Goal: Check status: Check status

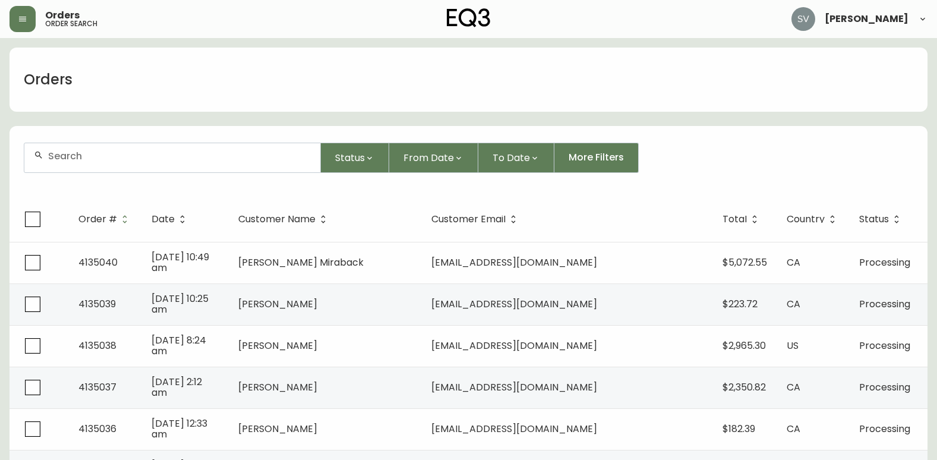
click at [171, 149] on div at bounding box center [172, 157] width 296 height 29
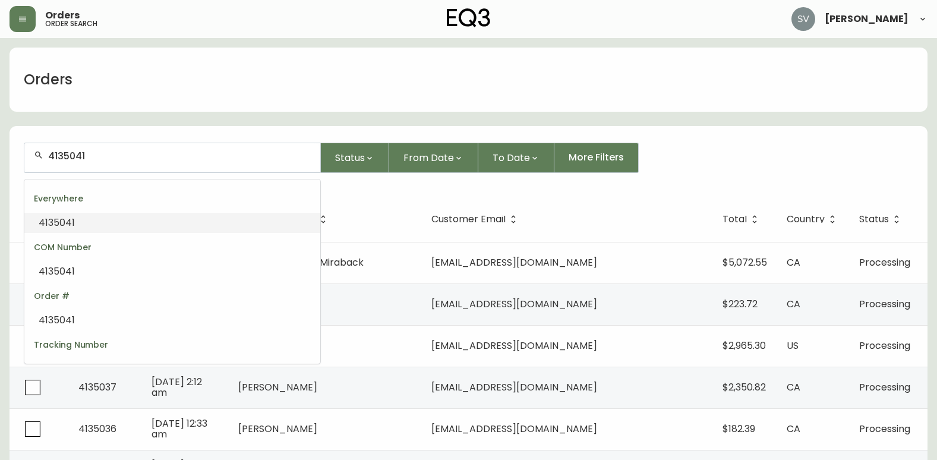
click at [137, 217] on li "4135041" at bounding box center [172, 223] width 296 height 20
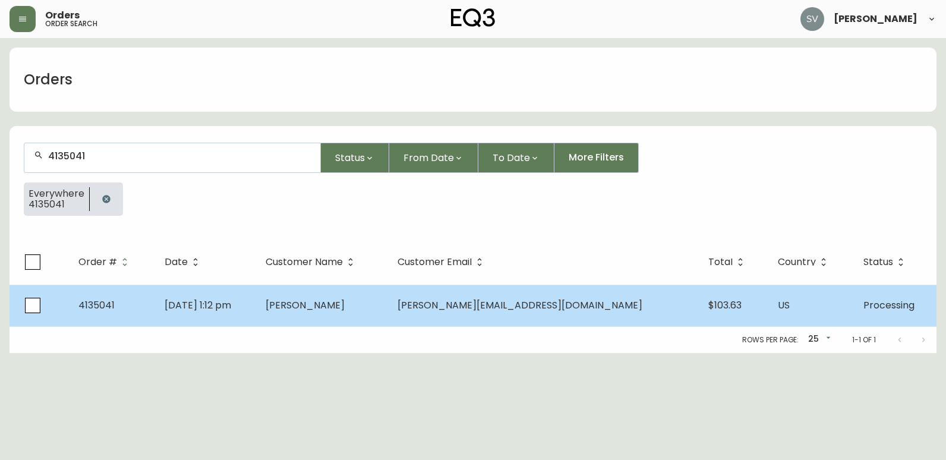
type input "4135041"
click at [345, 304] on span "[PERSON_NAME]" at bounding box center [305, 305] width 79 height 14
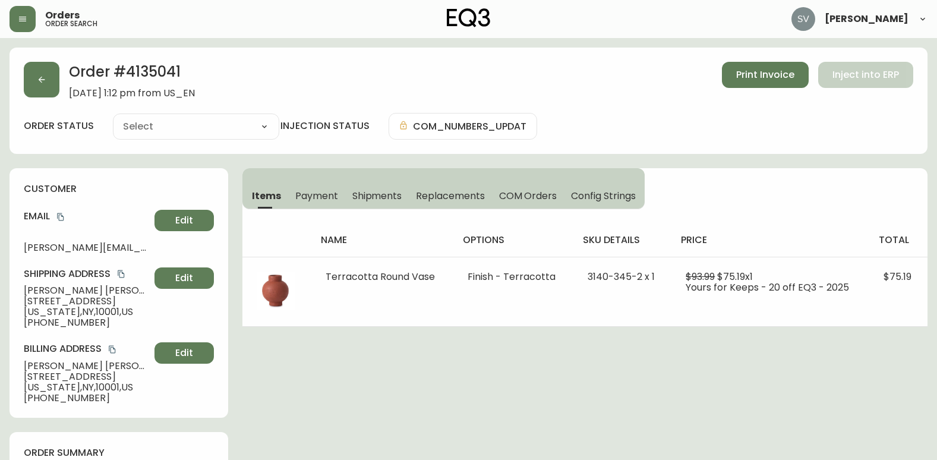
type input "Processing"
select select "PROCESSING"
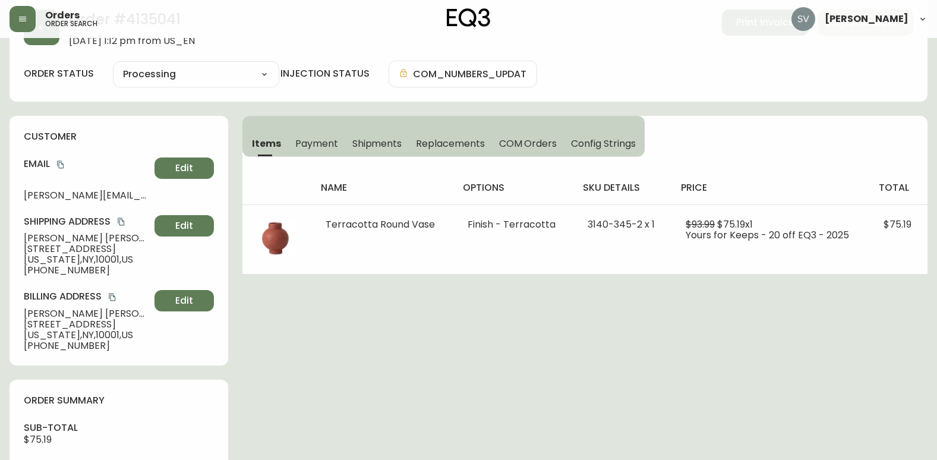
scroll to position [231, 0]
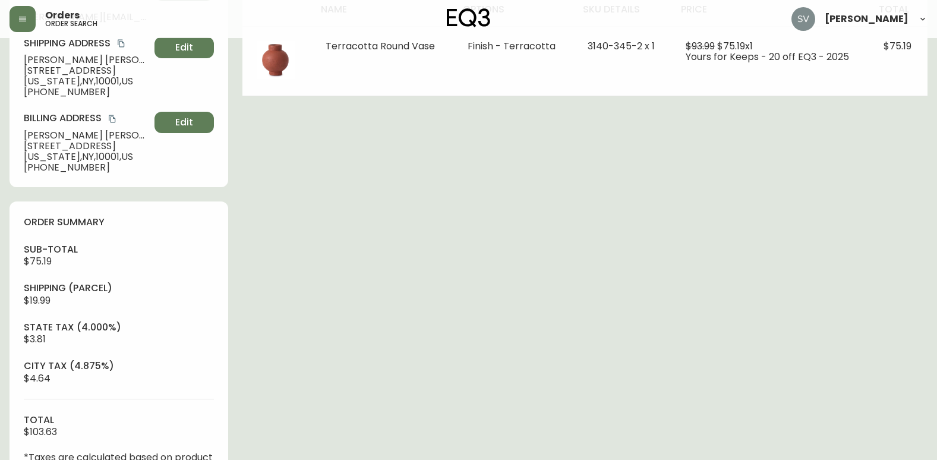
click at [848, 250] on div "Order # 4135041 [DATE] 1:12 pm from US_EN Print Invoice Inject into ERP order s…" at bounding box center [469, 287] width 918 height 940
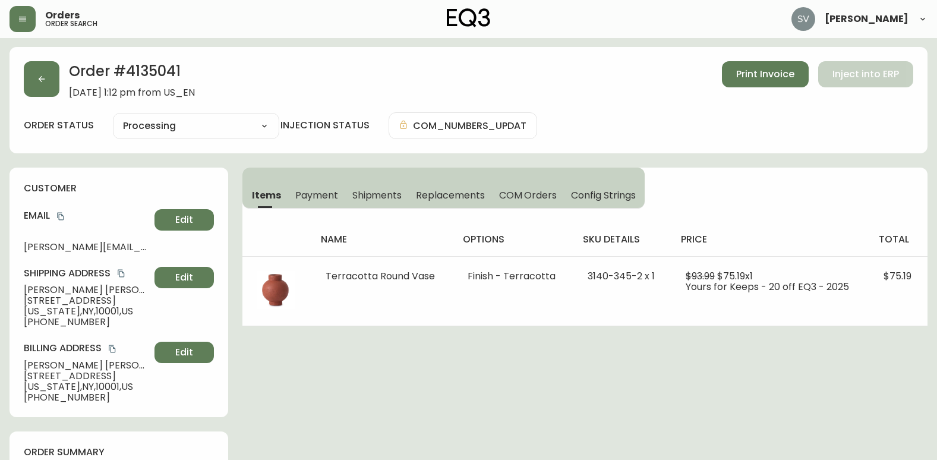
scroll to position [0, 0]
drag, startPoint x: 200, startPoint y: 78, endPoint x: 128, endPoint y: 74, distance: 72.0
click at [128, 74] on h2 "Order # 4135041" at bounding box center [132, 75] width 126 height 26
copy h2 "4135041"
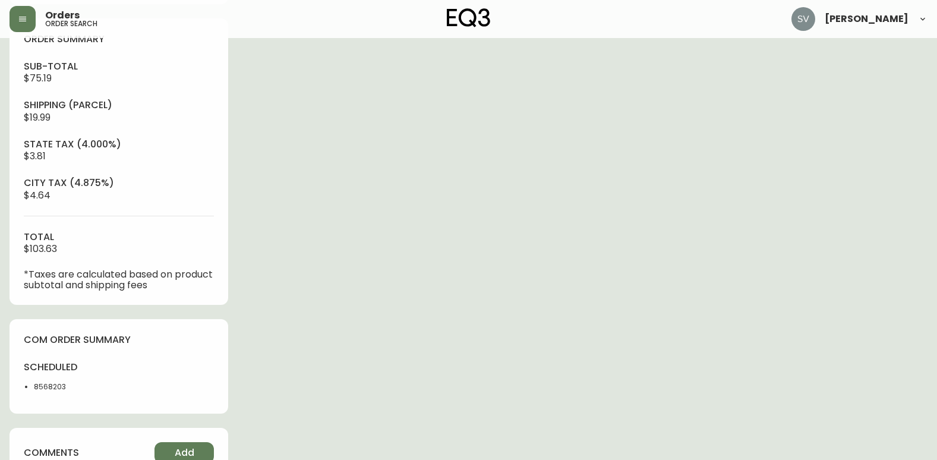
scroll to position [475, 0]
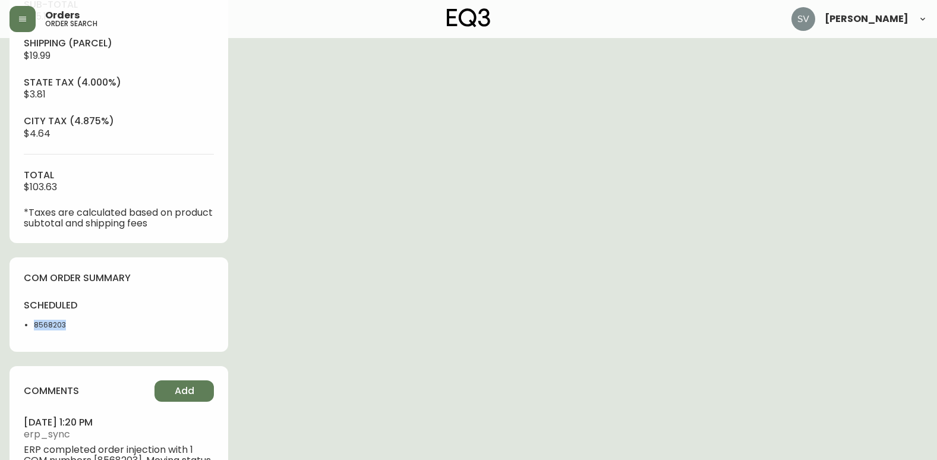
drag, startPoint x: 46, startPoint y: 330, endPoint x: 35, endPoint y: 329, distance: 10.7
click at [35, 329] on div "scheduled 8568203" at bounding box center [68, 318] width 88 height 38
copy li "8568203"
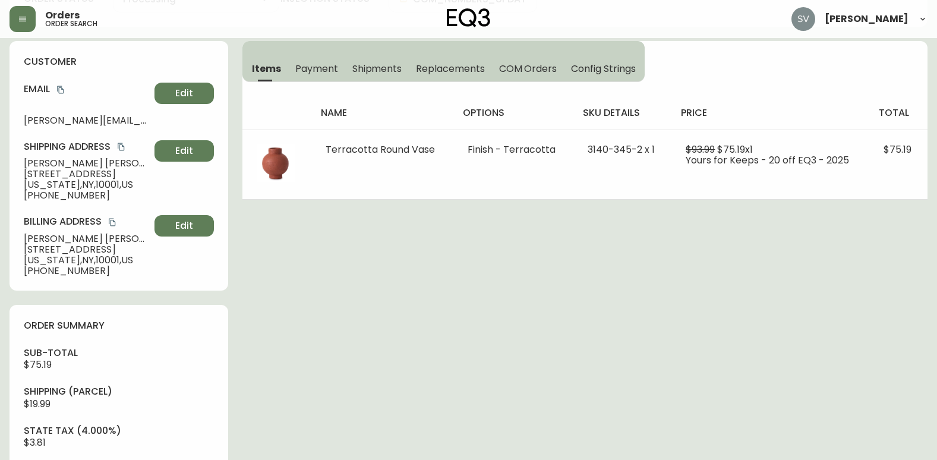
scroll to position [59, 0]
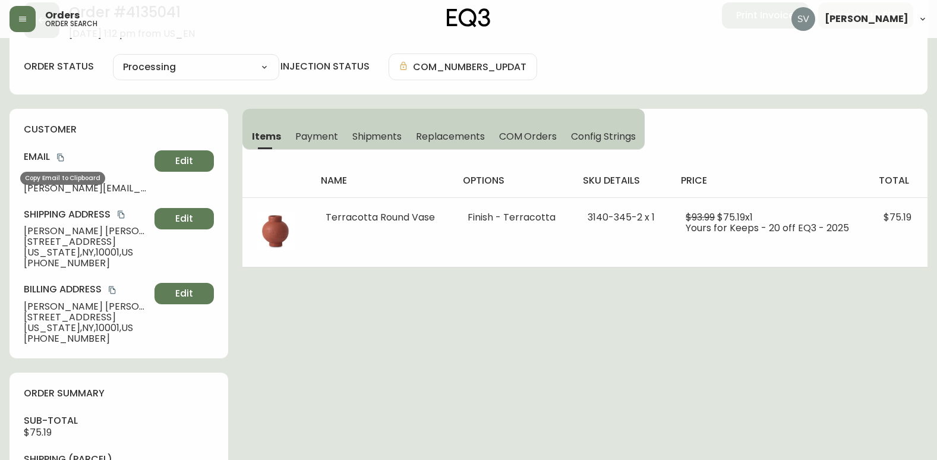
click at [62, 153] on button "copy" at bounding box center [61, 157] width 12 height 12
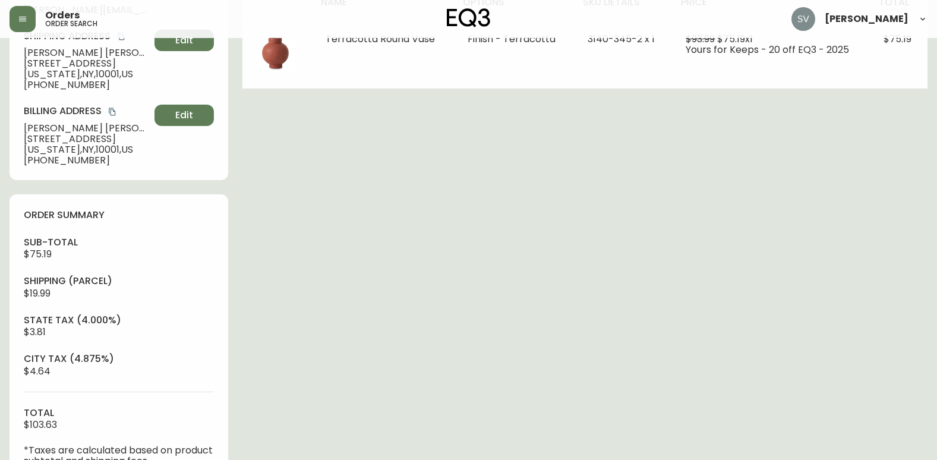
scroll to position [297, 0]
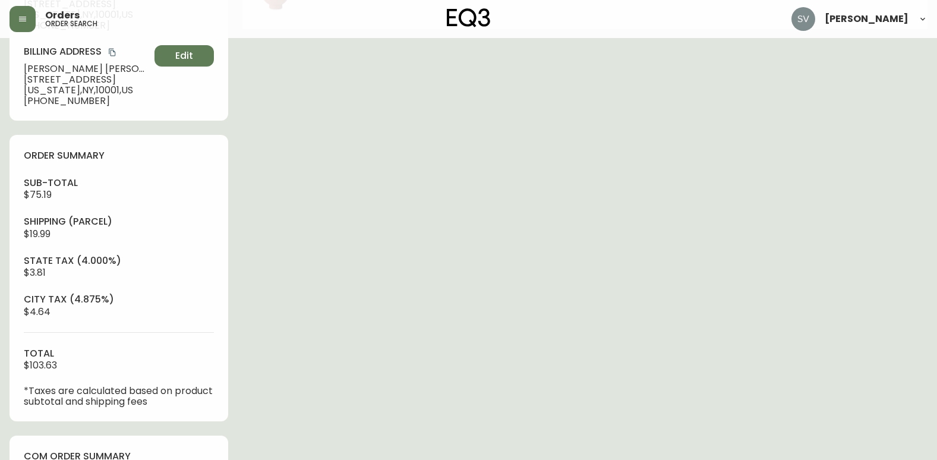
drag, startPoint x: 839, startPoint y: 317, endPoint x: 828, endPoint y: 318, distance: 12.0
click at [839, 317] on div "Order # 4135041 [DATE] 1:12 pm from US_EN Print Invoice Inject into ERP order s…" at bounding box center [469, 220] width 918 height 940
click at [872, 187] on div "Order # 4135041 [DATE] 1:12 pm from US_EN Print Invoice Inject into ERP order s…" at bounding box center [469, 220] width 918 height 940
